Goal: Transaction & Acquisition: Purchase product/service

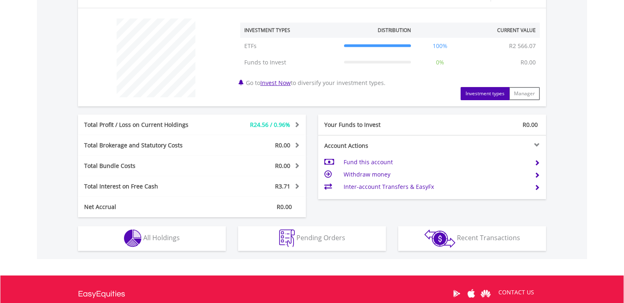
scroll to position [300, 0]
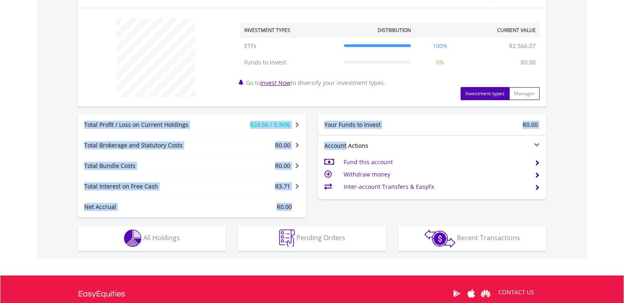
drag, startPoint x: 346, startPoint y: 142, endPoint x: 366, endPoint y: 98, distance: 48.1
click at [366, 98] on div "R2 566.07 CURRENT VALUE Movement on Current Holdings: R24.56 Profit & Loss Valu…" at bounding box center [312, 93] width 468 height 247
click at [405, 105] on div "﻿ Investment Types Distribution Current Value Show All ETFs ETFs R2 566.07 100%…" at bounding box center [312, 57] width 468 height 98
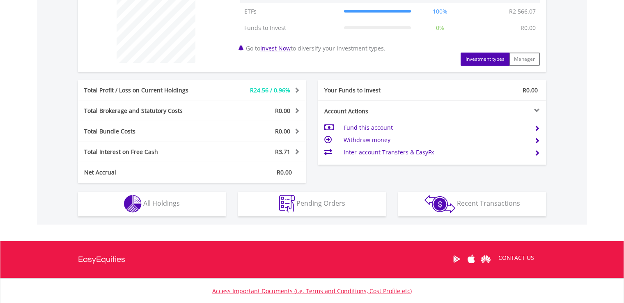
scroll to position [339, 0]
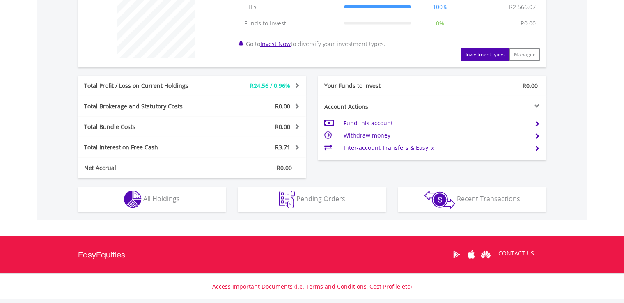
click at [432, 121] on td "Fund this account" at bounding box center [435, 123] width 184 height 12
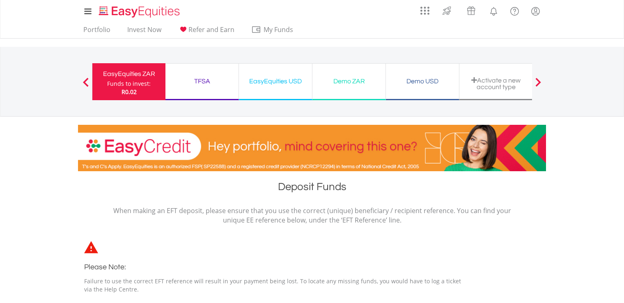
click at [186, 93] on div "TFSA Funds to invest: R0.02" at bounding box center [201, 81] width 73 height 37
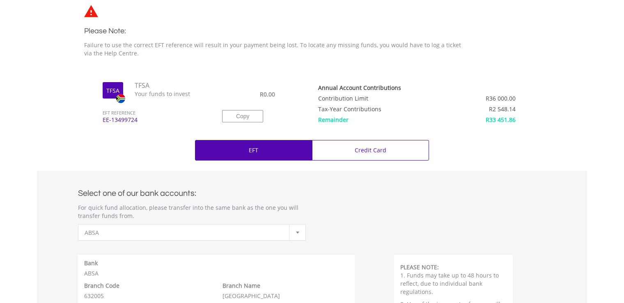
scroll to position [236, 0]
drag, startPoint x: 532, startPoint y: 122, endPoint x: 491, endPoint y: 120, distance: 41.1
click at [491, 120] on tr "Remainder R33 451.86" at bounding box center [425, 118] width 215 height 11
